Goal: Information Seeking & Learning: Learn about a topic

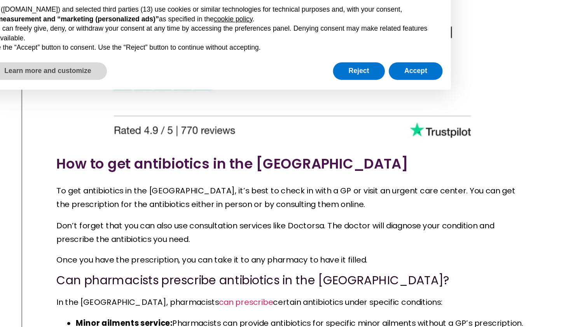
scroll to position [3234, 0]
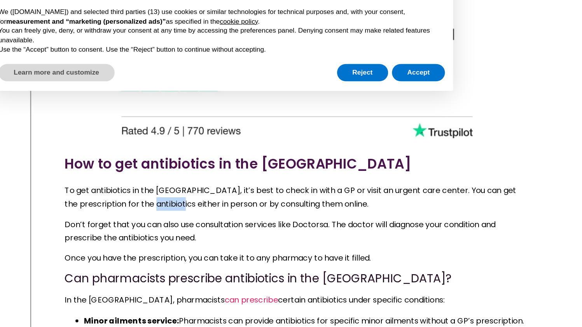
drag, startPoint x: 219, startPoint y: 139, endPoint x: 240, endPoint y: 143, distance: 21.3
click at [240, 181] on span "To get antibiotics in the UK, it’s best to check in with a GP or visit an urgen…" at bounding box center [346, 191] width 364 height 20
drag, startPoint x: 351, startPoint y: 158, endPoint x: 377, endPoint y: 158, distance: 25.6
click at [377, 208] on span "Don’t forget that you can also use consultation services like Doctorsa. The doc…" at bounding box center [338, 218] width 348 height 20
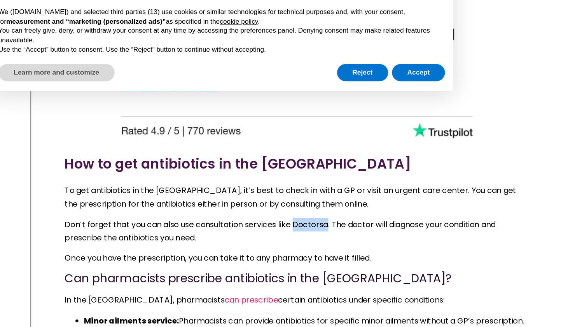
copy span "Doctorsa"
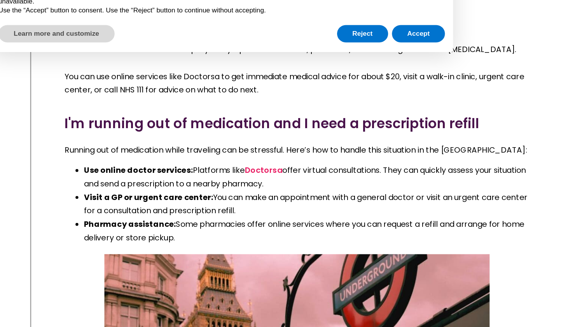
scroll to position [3810, 0]
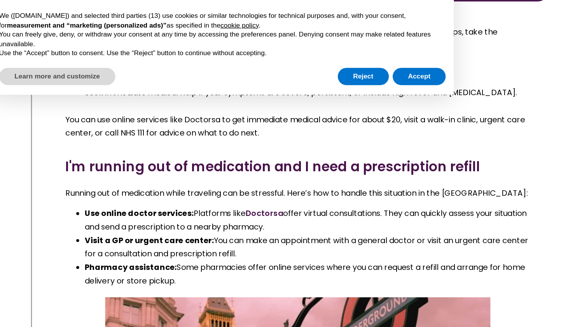
click at [319, 196] on link "Doctorsa" at bounding box center [325, 200] width 30 height 9
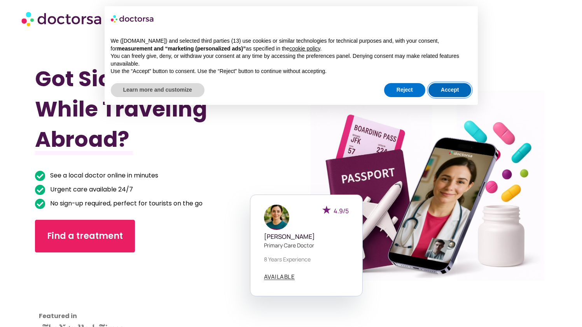
click at [444, 88] on button "Accept" at bounding box center [449, 90] width 43 height 14
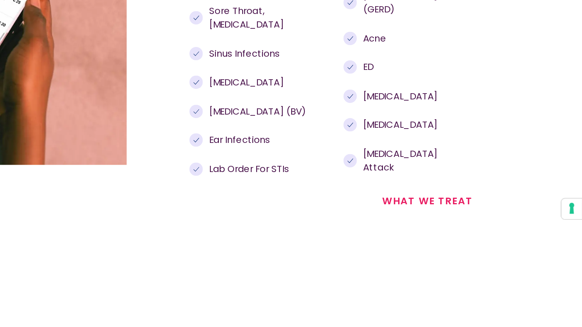
scroll to position [865, 0]
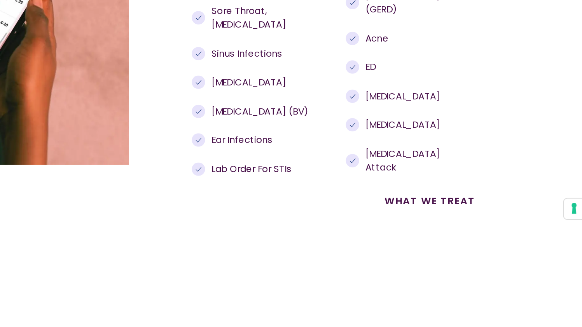
click at [459, 236] on link "what we treat" at bounding box center [483, 240] width 58 height 9
